Goal: Information Seeking & Learning: Compare options

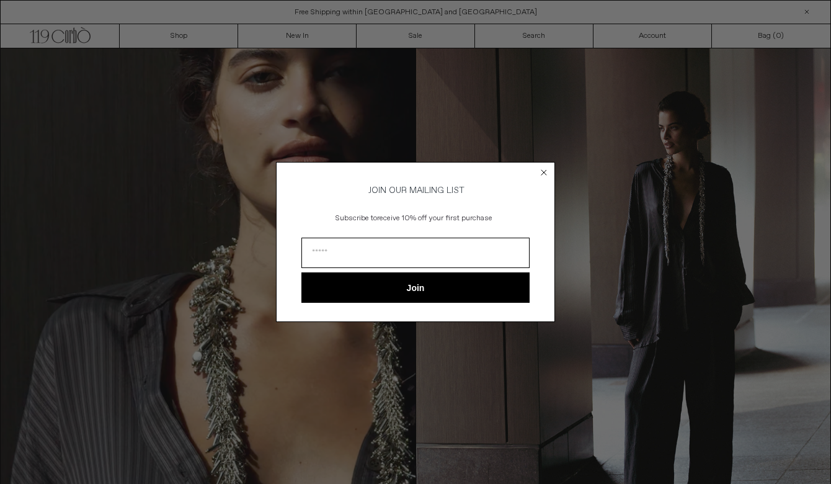
click at [541, 202] on form "JOIN OUR MAILING LIST Subscribe to receive 10% off your first purchase Join ***…" at bounding box center [415, 242] width 279 height 160
click at [543, 172] on circle "Close dialog" at bounding box center [544, 172] width 12 height 12
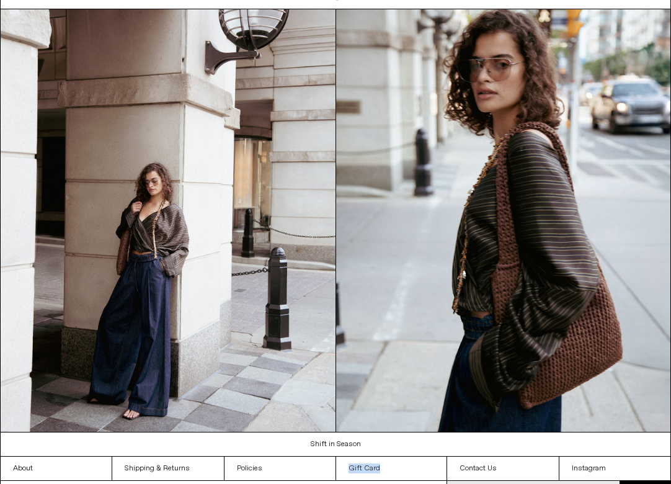
scroll to position [917, 0]
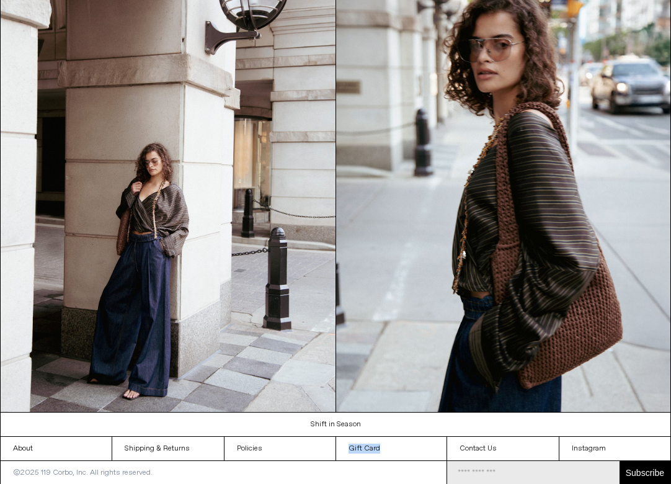
drag, startPoint x: 628, startPoint y: 467, endPoint x: 682, endPoint y: 469, distance: 54.0
click at [416, 447] on link "Gift Card" at bounding box center [391, 449] width 111 height 24
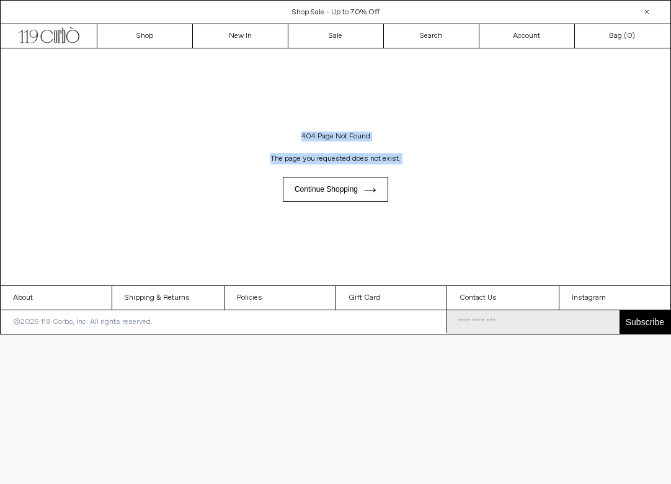
drag, startPoint x: 295, startPoint y: 133, endPoint x: 427, endPoint y: 172, distance: 137.6
click at [427, 172] on div "404 Page Not Found The page you requested does not exist. Continue shopping" at bounding box center [335, 166] width 671 height 237
click at [592, 300] on link "Instagram" at bounding box center [614, 298] width 111 height 24
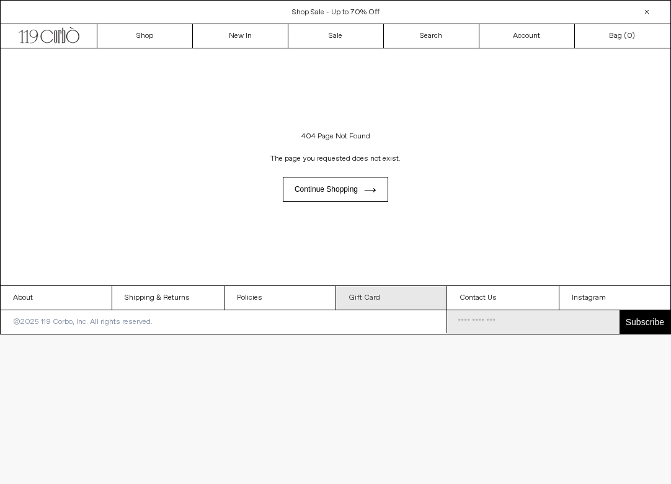
click at [370, 298] on link "Gift Card" at bounding box center [391, 298] width 111 height 24
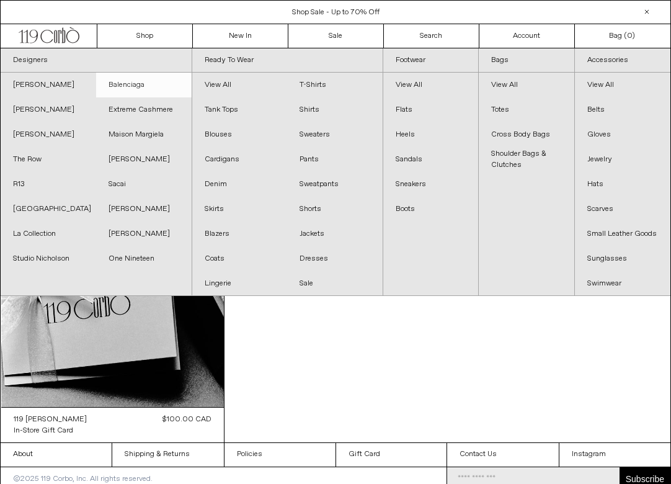
click at [133, 92] on link "Balenciaga" at bounding box center [144, 85] width 96 height 25
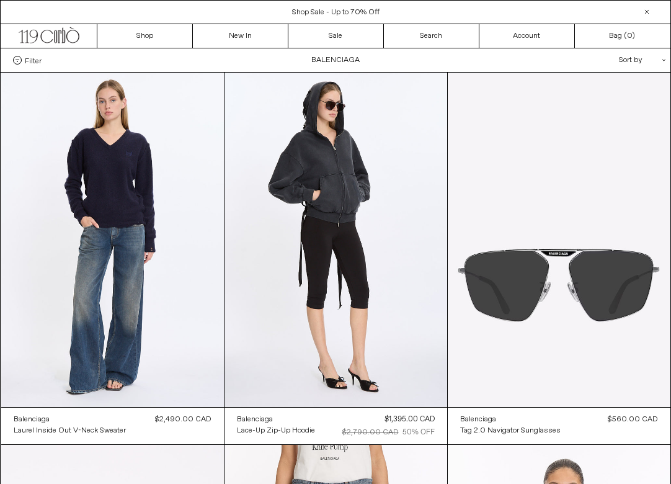
click at [19, 62] on span at bounding box center [17, 60] width 9 height 9
click at [0, 0] on select "**********" at bounding box center [0, 0] width 0 height 0
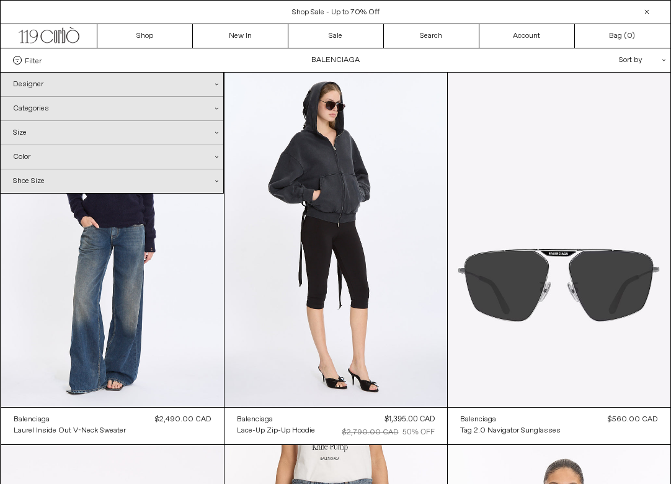
click at [172, 156] on div "Color .cls-1{fill:#231f20}" at bounding box center [112, 157] width 223 height 24
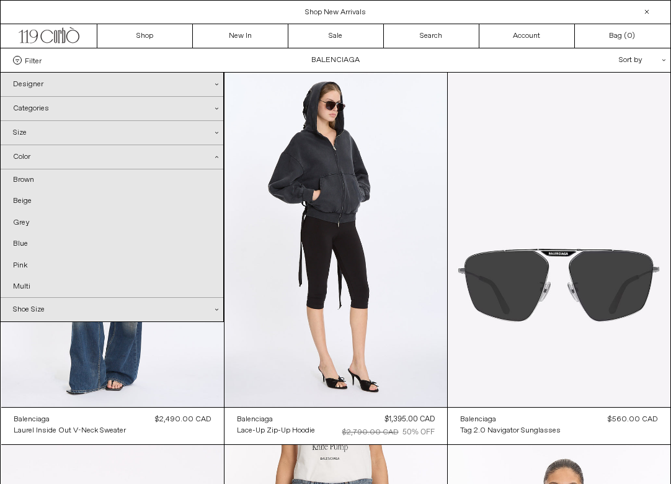
click at [73, 140] on div "Size .cls-1{fill:#231f20}" at bounding box center [112, 133] width 223 height 24
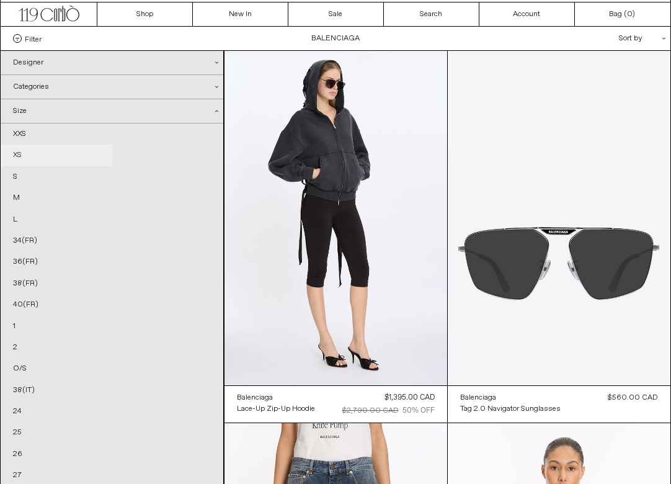
scroll to position [23, 0]
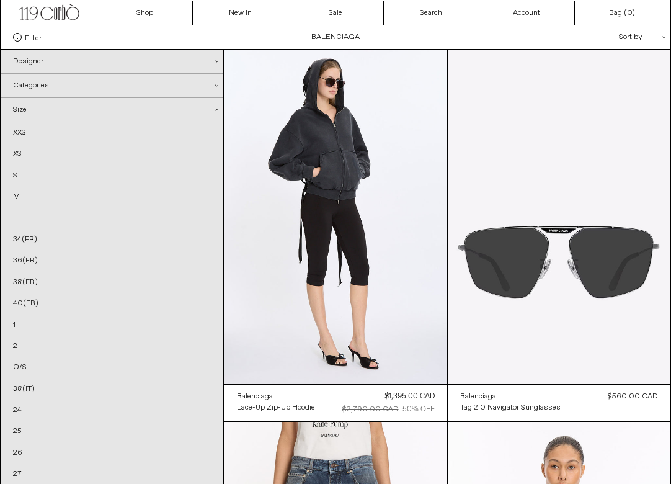
click at [215, 110] on icon at bounding box center [216, 110] width 3 height 2
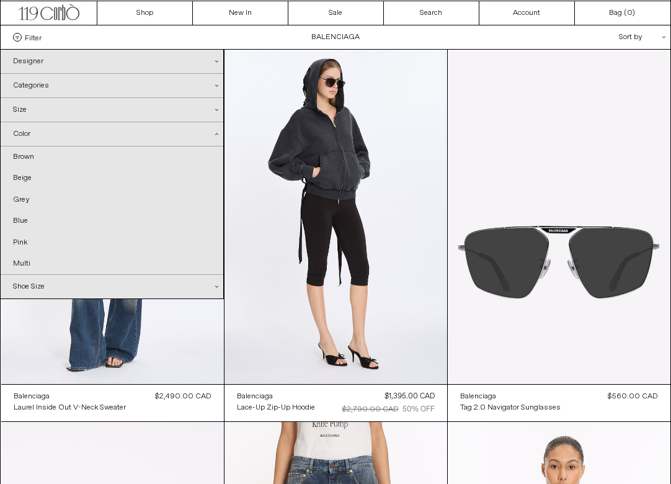
click at [215, 138] on div "Color .cls-1{fill:#231f20}" at bounding box center [112, 134] width 223 height 24
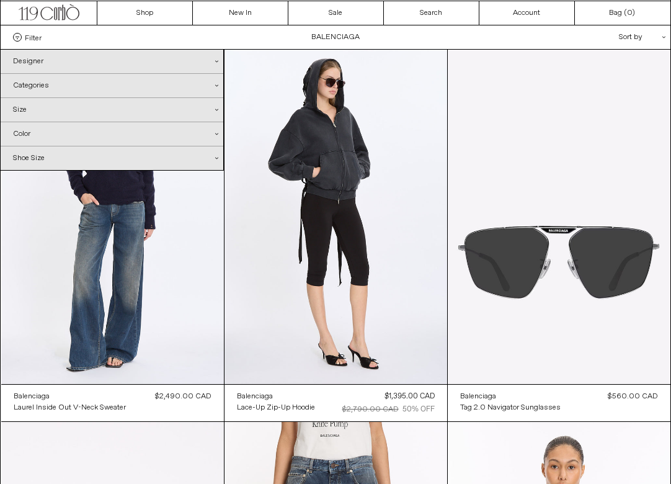
click at [215, 136] on div "Color .cls-1{fill:#231f20}" at bounding box center [112, 134] width 223 height 24
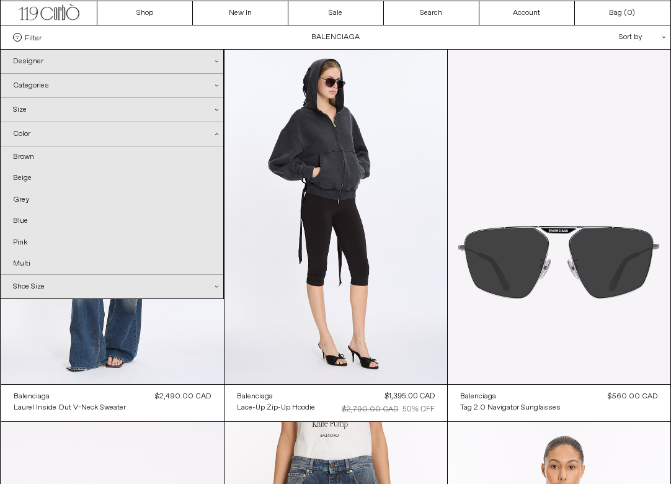
click at [215, 135] on div "Color .cls-1{fill:#231f20}" at bounding box center [112, 134] width 223 height 24
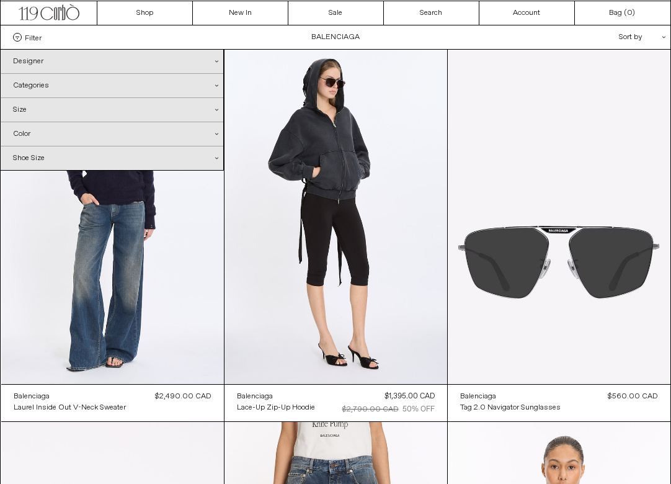
click at [216, 110] on icon ".cls-1{fill:#231f20}" at bounding box center [216, 110] width 3 height 3
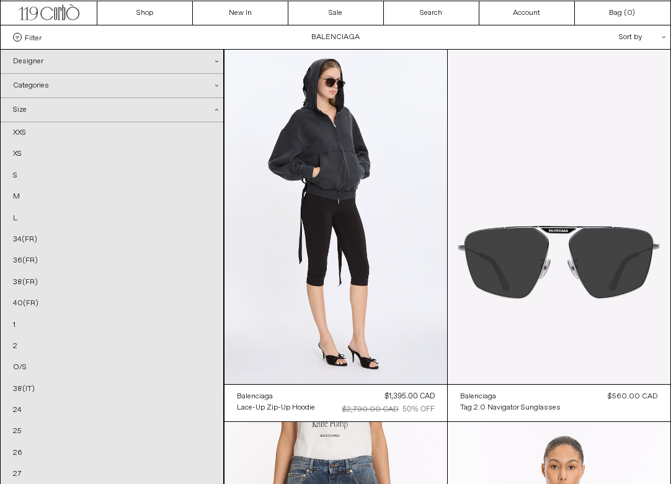
click at [161, 89] on div "Categories .cls-1{fill:#231f20}" at bounding box center [112, 86] width 223 height 24
click at [43, 59] on div "Designer .cls-1{fill:#231f20}" at bounding box center [112, 62] width 223 height 24
click at [200, 61] on div "Designer .cls-1{fill:#231f20}" at bounding box center [112, 62] width 223 height 24
click at [81, 92] on div "Categories .cls-1{fill:#231f20}" at bounding box center [112, 86] width 223 height 24
click at [76, 89] on div "Categories .cls-1{fill:#231f20}" at bounding box center [112, 86] width 223 height 24
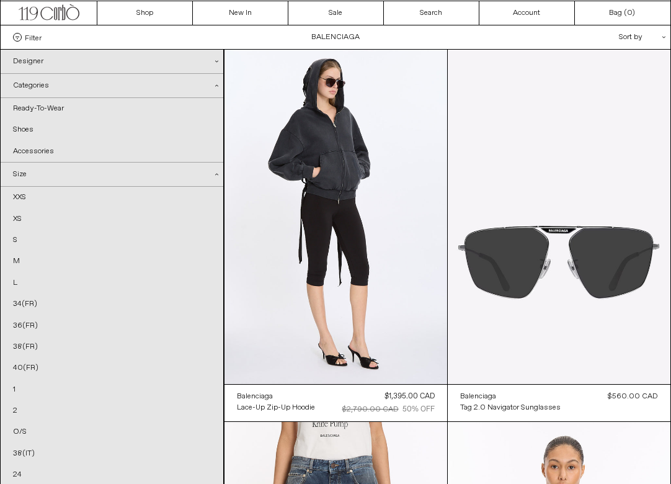
click at [180, 88] on div "Categories .cls-1{fill:#231f20}" at bounding box center [112, 86] width 223 height 24
click at [204, 133] on div "Ready-To-Wear Shoes Accessories" at bounding box center [112, 130] width 223 height 64
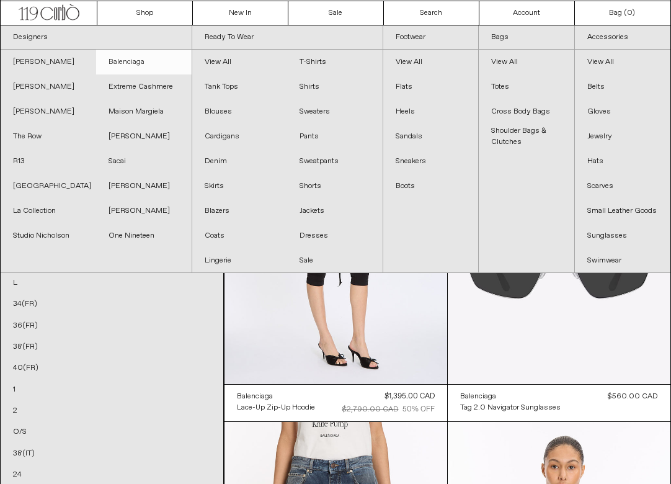
click at [143, 60] on link "Balenciaga" at bounding box center [144, 62] width 96 height 25
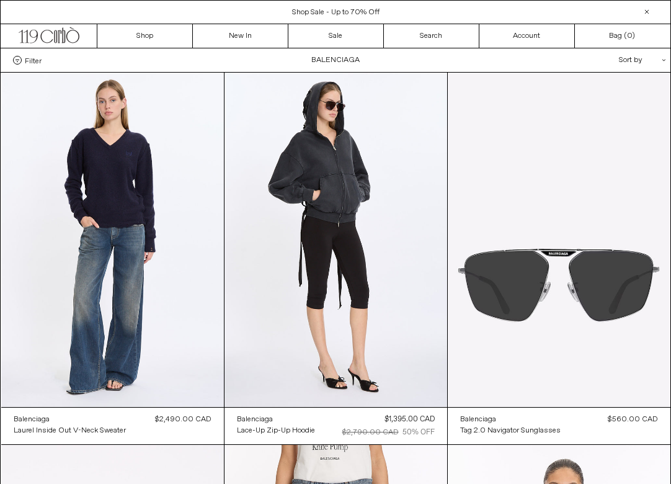
click at [23, 60] on label "Filter" at bounding box center [27, 60] width 29 height 9
click at [0, 0] on select "**********" at bounding box center [0, 0] width 0 height 0
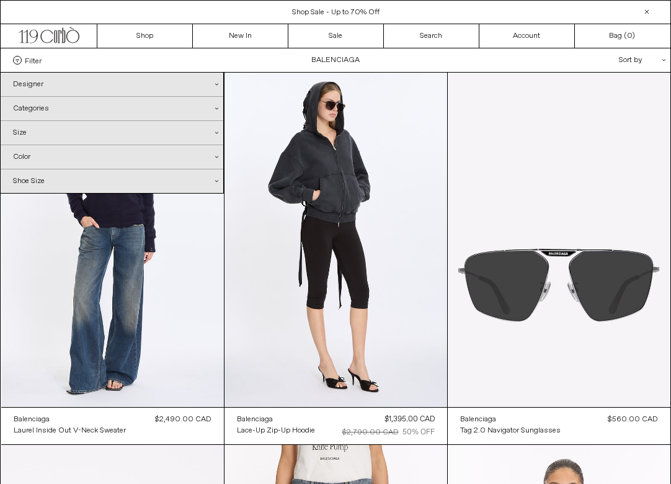
click at [41, 106] on div "Categories .cls-1{fill:#231f20}" at bounding box center [112, 109] width 223 height 24
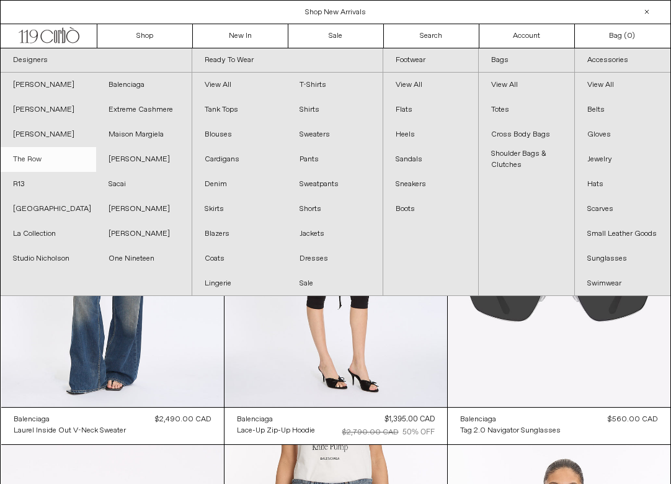
click at [30, 154] on link "The Row" at bounding box center [49, 159] width 96 height 25
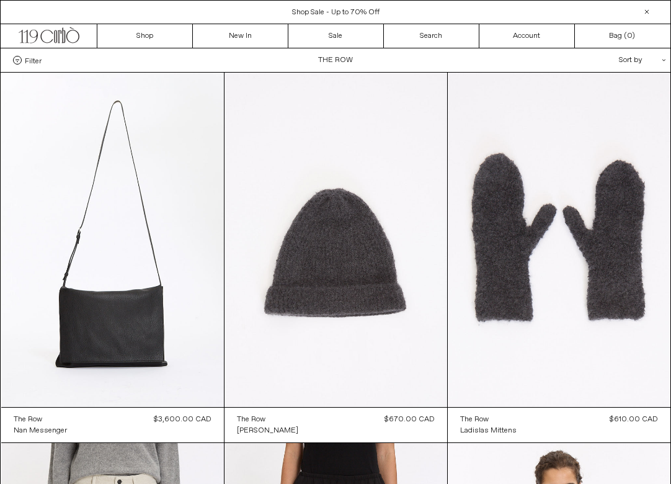
click at [29, 60] on span "Filter" at bounding box center [33, 60] width 17 height 9
click at [0, 0] on select "**********" at bounding box center [0, 0] width 0 height 0
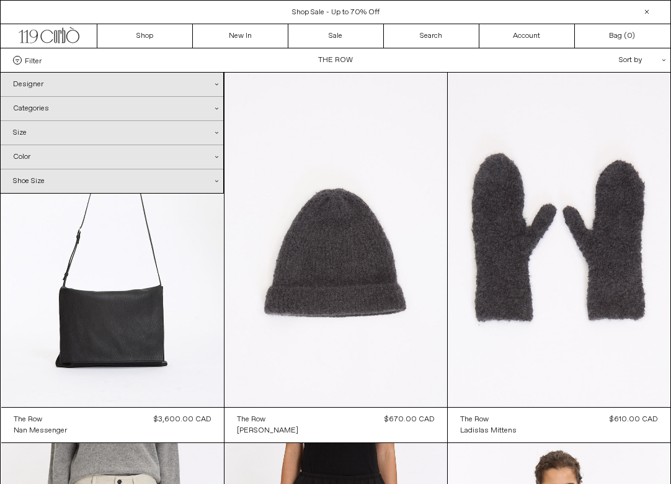
click at [42, 106] on div "Categories .cls-1{fill:#231f20}" at bounding box center [112, 109] width 223 height 24
